Goal: Information Seeking & Learning: Learn about a topic

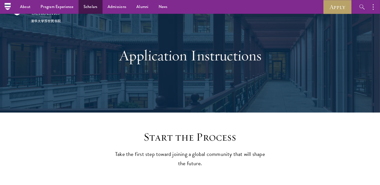
scroll to position [16, 0]
click at [70, 111] on div "Application Instructions" at bounding box center [190, 55] width 330 height 114
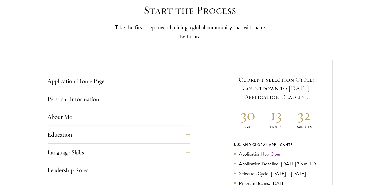
scroll to position [182, 0]
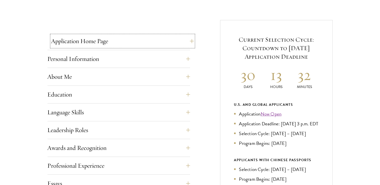
click at [101, 38] on button "Application Home Page" at bounding box center [122, 41] width 143 height 12
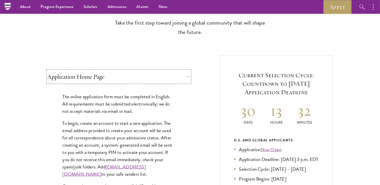
scroll to position [141, 0]
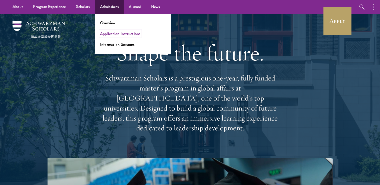
click at [111, 33] on link "Application Instructions" at bounding box center [120, 34] width 41 height 6
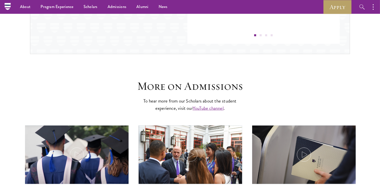
scroll to position [250, 0]
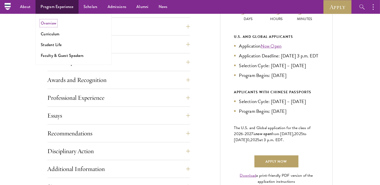
click at [46, 24] on link "Overview" at bounding box center [49, 23] width 16 height 6
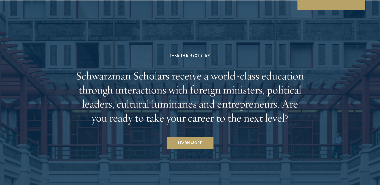
scroll to position [2503, 0]
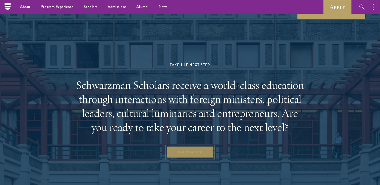
click at [192, 146] on link "Learn More" at bounding box center [190, 152] width 47 height 12
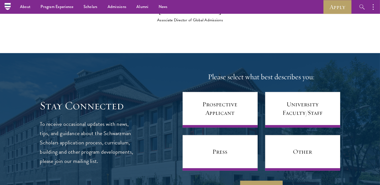
scroll to position [1993, 0]
